Goal: Task Accomplishment & Management: Manage account settings

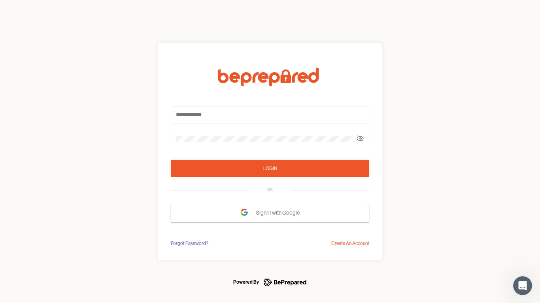
click at [270, 152] on form "Login OR Sign In with Google" at bounding box center [270, 145] width 198 height 155
click at [360, 139] on icon at bounding box center [360, 139] width 6 height 6
click at [270, 169] on div "Login" at bounding box center [270, 169] width 14 height 8
click at [270, 213] on span "Sign In with Google" at bounding box center [280, 213] width 48 height 14
click at [189, 244] on div "Forgot Password?" at bounding box center [190, 244] width 38 height 8
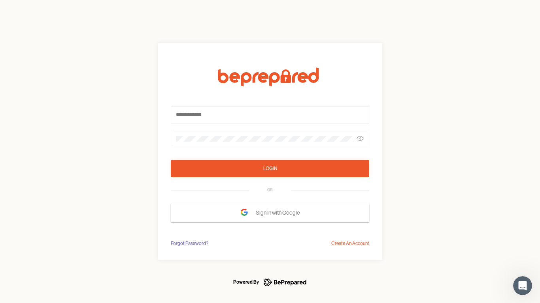
click at [350, 244] on div "Login OR Sign In with Google Forgot Password? Create An Account" at bounding box center [270, 151] width 540 height 303
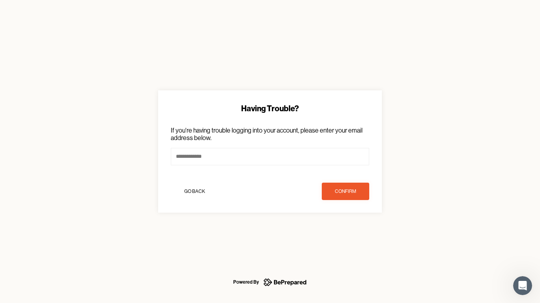
click at [522, 286] on icon "Open Intercom Messenger" at bounding box center [522, 286] width 13 height 13
